Goal: Information Seeking & Learning: Learn about a topic

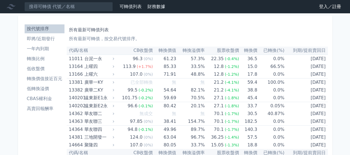
click at [324, 7] on link "登入／註冊" at bounding box center [329, 6] width 31 height 9
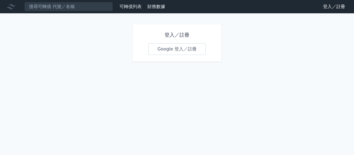
click at [174, 48] on link "Google 登入／註冊" at bounding box center [176, 49] width 57 height 12
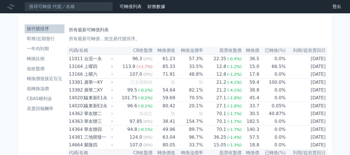
click at [42, 49] on li "一年內到期" at bounding box center [45, 48] width 40 height 7
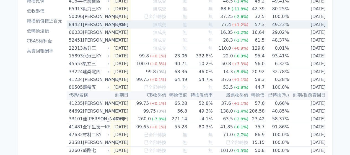
scroll to position [64, 0]
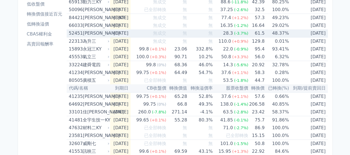
click at [94, 37] on div "[PERSON_NAME]" at bounding box center [95, 33] width 25 height 8
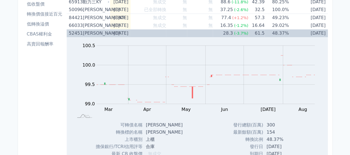
scroll to position [0, 0]
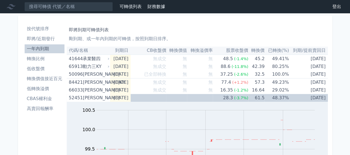
click at [38, 27] on li "按代號排序" at bounding box center [45, 28] width 40 height 7
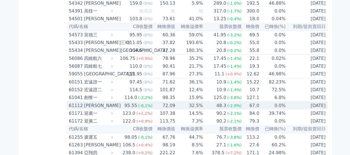
scroll to position [1935, 0]
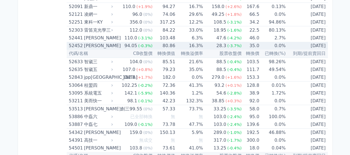
click at [96, 42] on div "[PERSON_NAME]" at bounding box center [98, 46] width 28 height 8
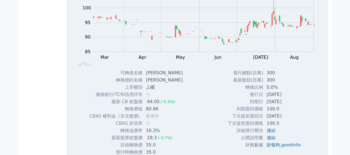
scroll to position [2064, 0]
